Goal: Transaction & Acquisition: Book appointment/travel/reservation

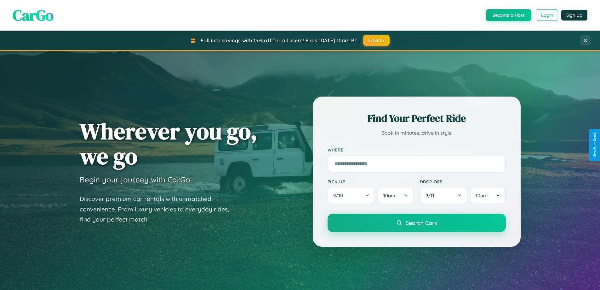
click at [547, 15] on button "Login" at bounding box center [547, 14] width 22 height 11
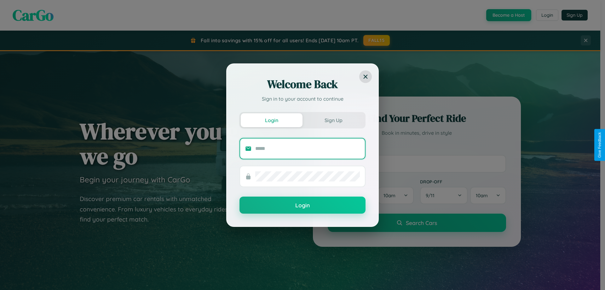
click at [307, 148] on input "text" at bounding box center [307, 148] width 105 height 10
type input "**********"
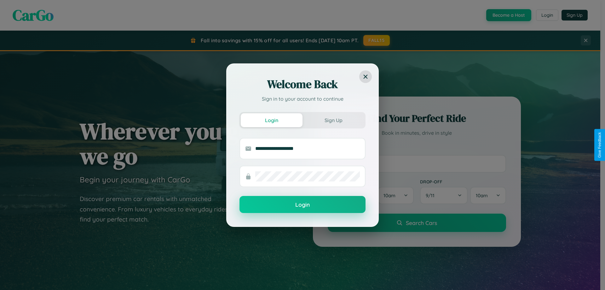
click at [302, 204] on button "Login" at bounding box center [302, 204] width 126 height 17
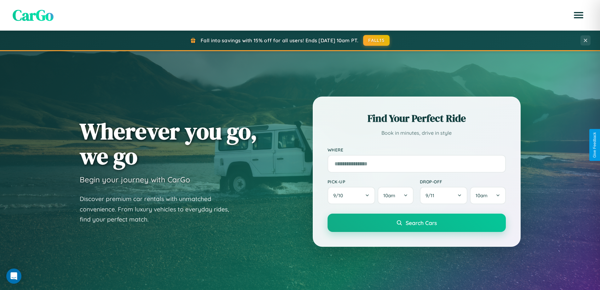
scroll to position [1212, 0]
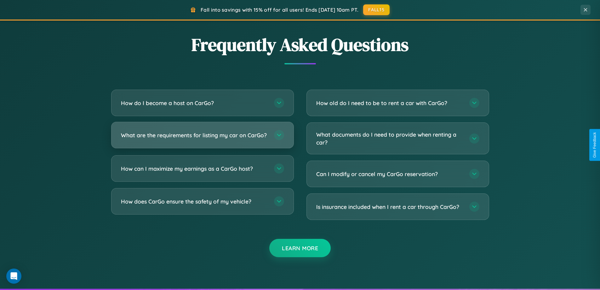
click at [202, 138] on h3 "What are the requirements for listing my car on CarGo?" at bounding box center [194, 135] width 147 height 8
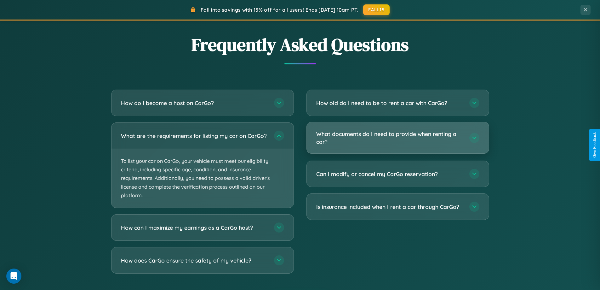
click at [398, 138] on h3 "What documents do I need to provide when renting a car?" at bounding box center [389, 137] width 147 height 15
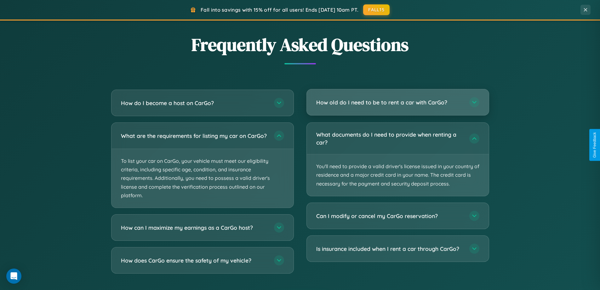
click at [398, 103] on h3 "How old do I need to be to rent a car with CarGo?" at bounding box center [389, 102] width 147 height 8
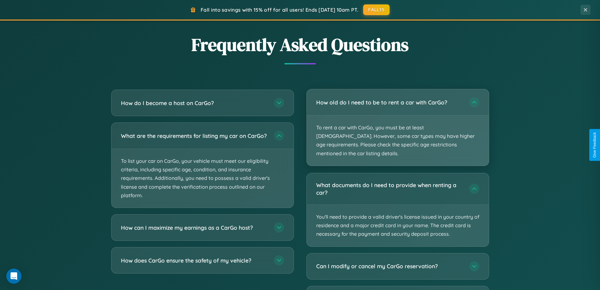
click at [398, 123] on p "To rent a car with CarGo, you must be at least [DEMOGRAPHIC_DATA]. However, som…" at bounding box center [398, 140] width 182 height 50
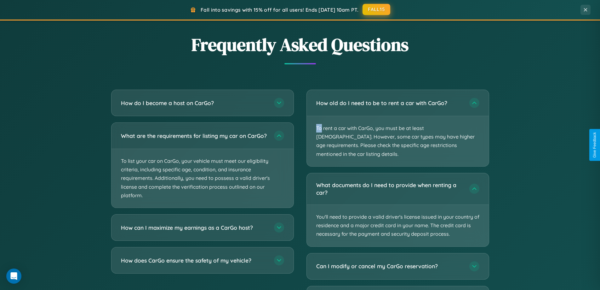
click at [377, 9] on button "FALL15" at bounding box center [377, 9] width 28 height 11
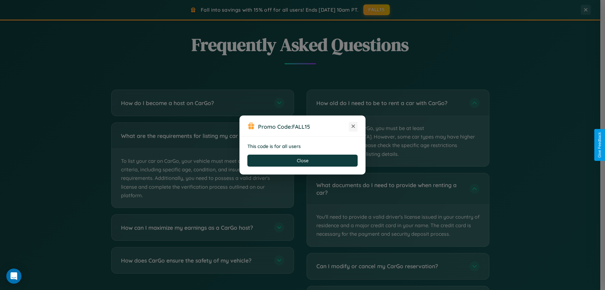
click at [353, 126] on icon at bounding box center [353, 126] width 6 height 6
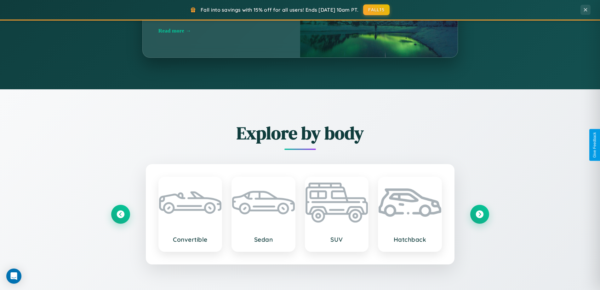
scroll to position [434, 0]
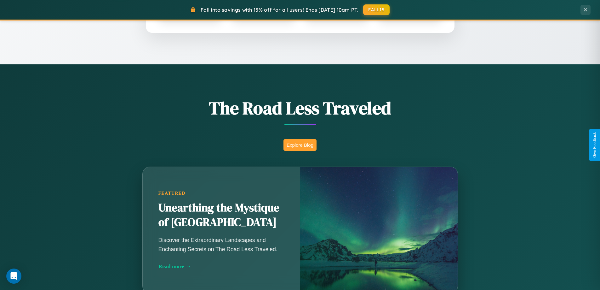
click at [300, 145] on button "Explore Blog" at bounding box center [300, 145] width 33 height 12
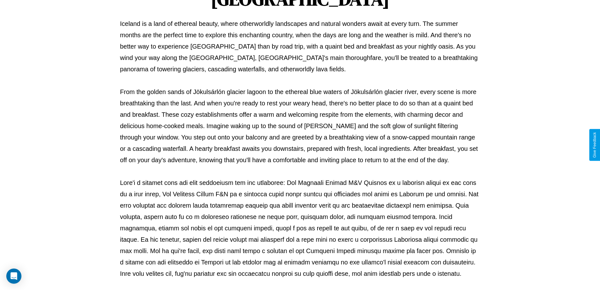
scroll to position [204, 0]
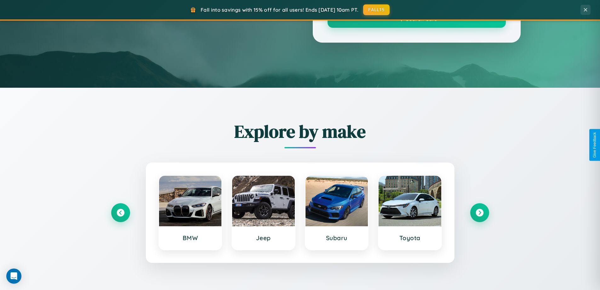
scroll to position [434, 0]
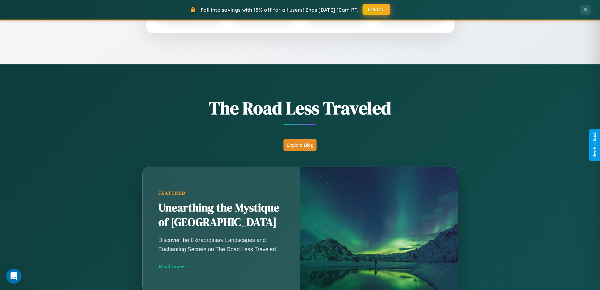
click at [377, 9] on button "FALL15" at bounding box center [377, 9] width 28 height 11
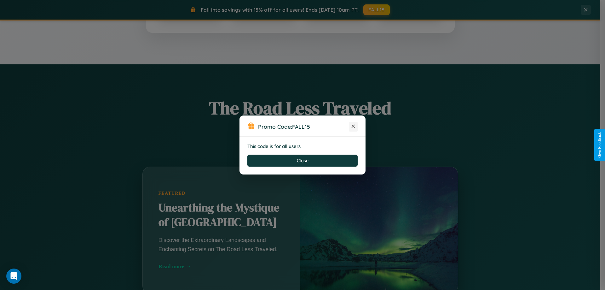
click at [353, 126] on icon at bounding box center [353, 126] width 6 height 6
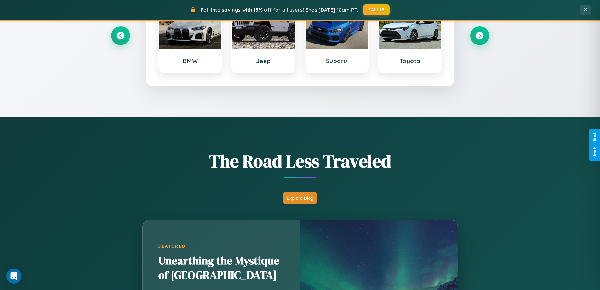
scroll to position [272, 0]
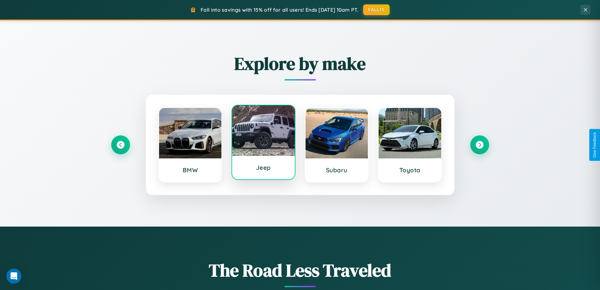
click at [263, 143] on div at bounding box center [263, 130] width 63 height 50
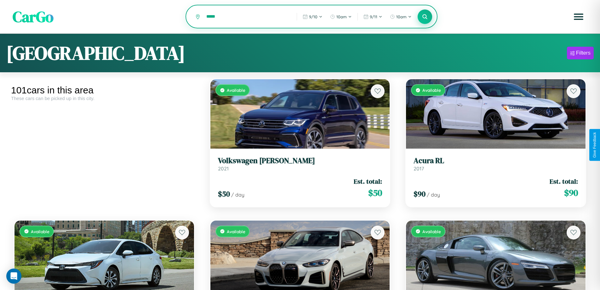
type input "*****"
click at [425, 17] on icon at bounding box center [425, 17] width 6 height 6
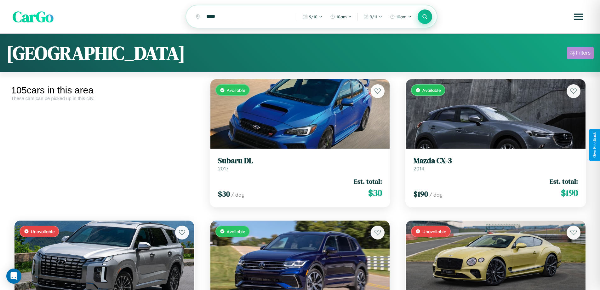
click at [580, 54] on div "Filters" at bounding box center [583, 53] width 14 height 6
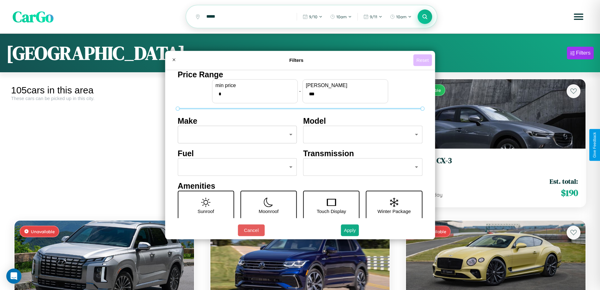
click at [423, 60] on button "Reset" at bounding box center [422, 60] width 19 height 12
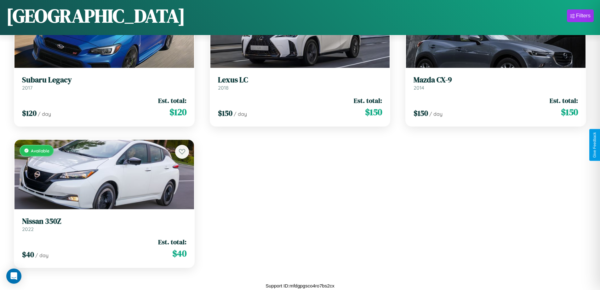
scroll to position [4846, 0]
